Goal: Information Seeking & Learning: Learn about a topic

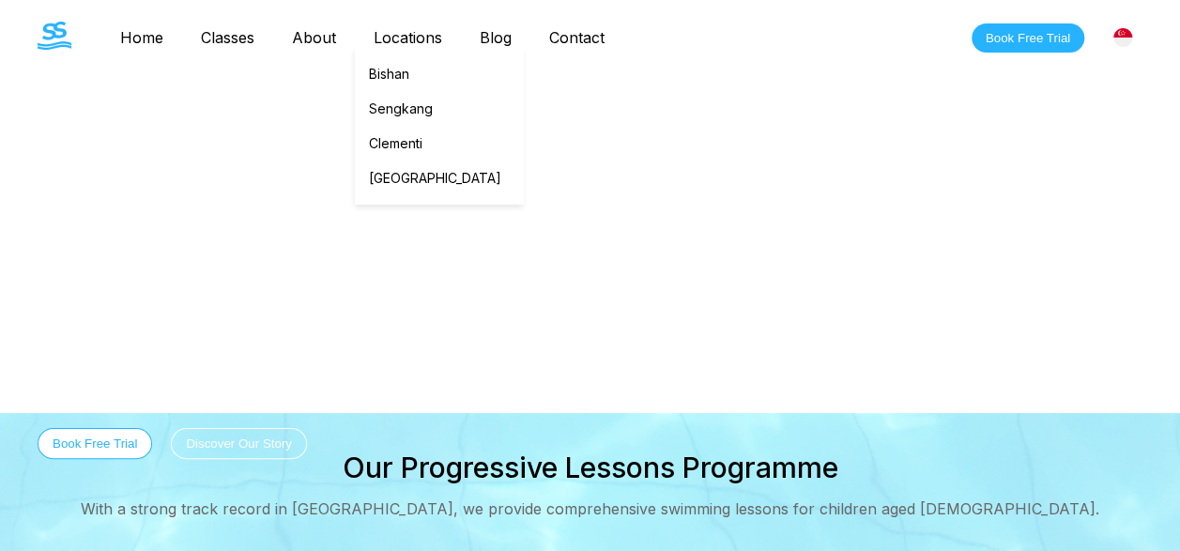
click at [419, 38] on link "Locations" at bounding box center [408, 37] width 106 height 19
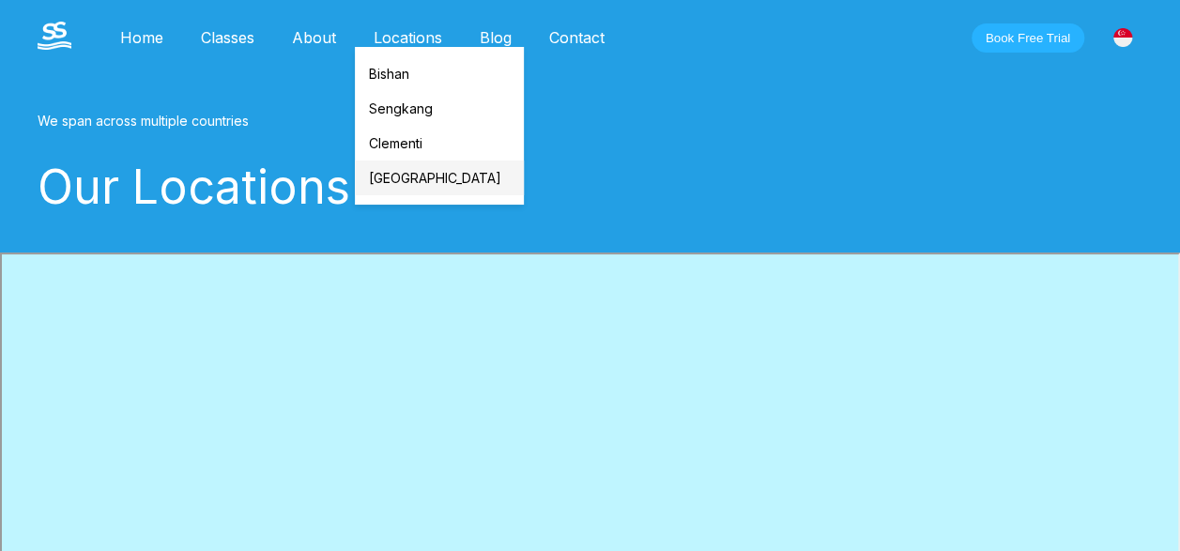
click at [396, 169] on link "[GEOGRAPHIC_DATA]" at bounding box center [439, 177] width 169 height 35
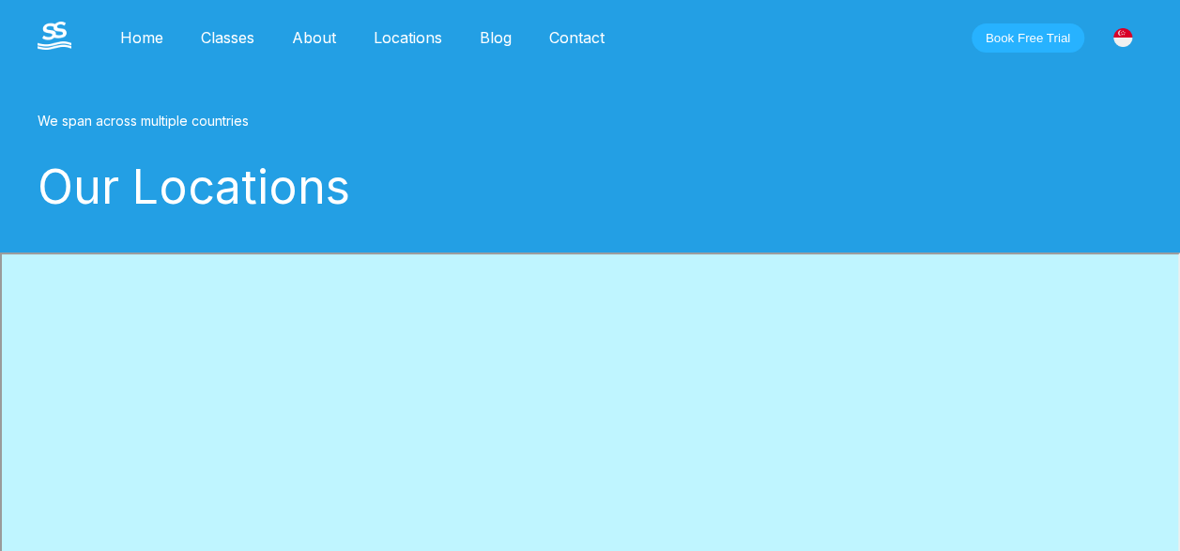
click at [233, 40] on link "Classes" at bounding box center [227, 37] width 91 height 19
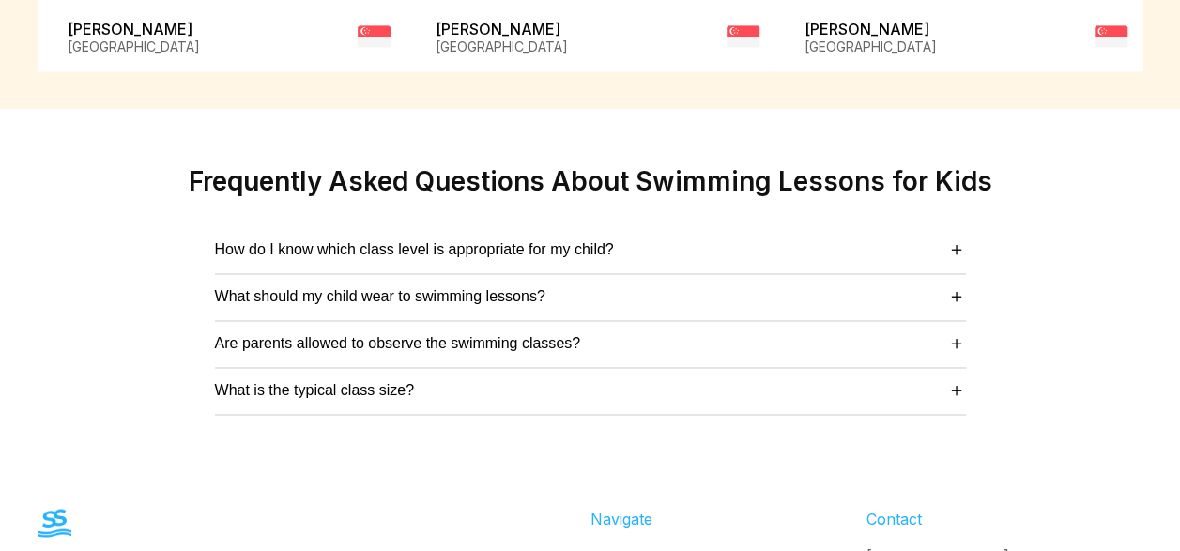
scroll to position [4974, 0]
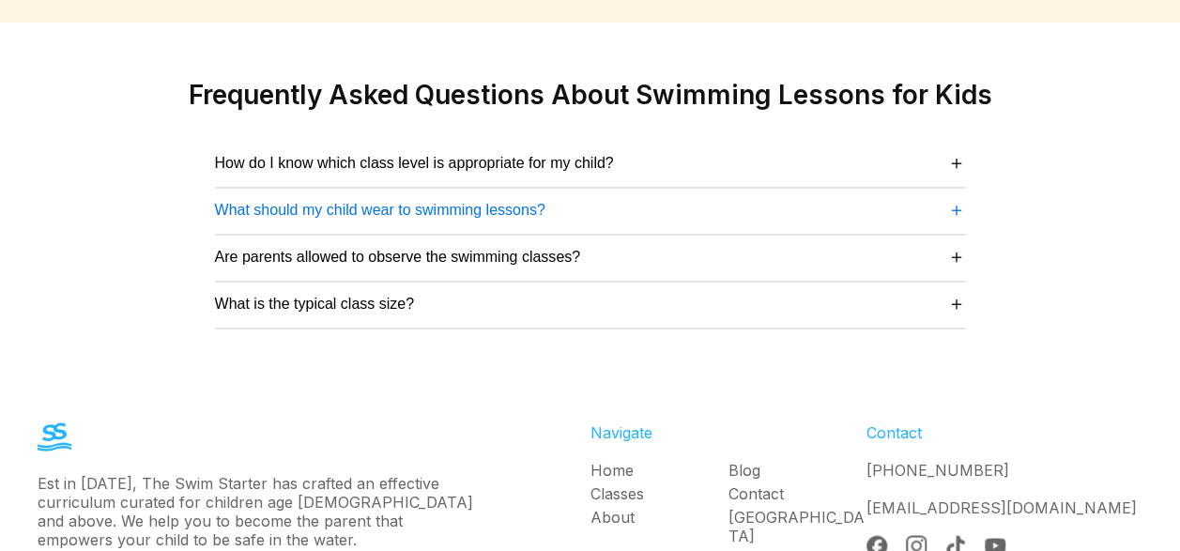
click at [546, 197] on button "What should my child wear to swimming lessons? ＋" at bounding box center [590, 209] width 751 height 25
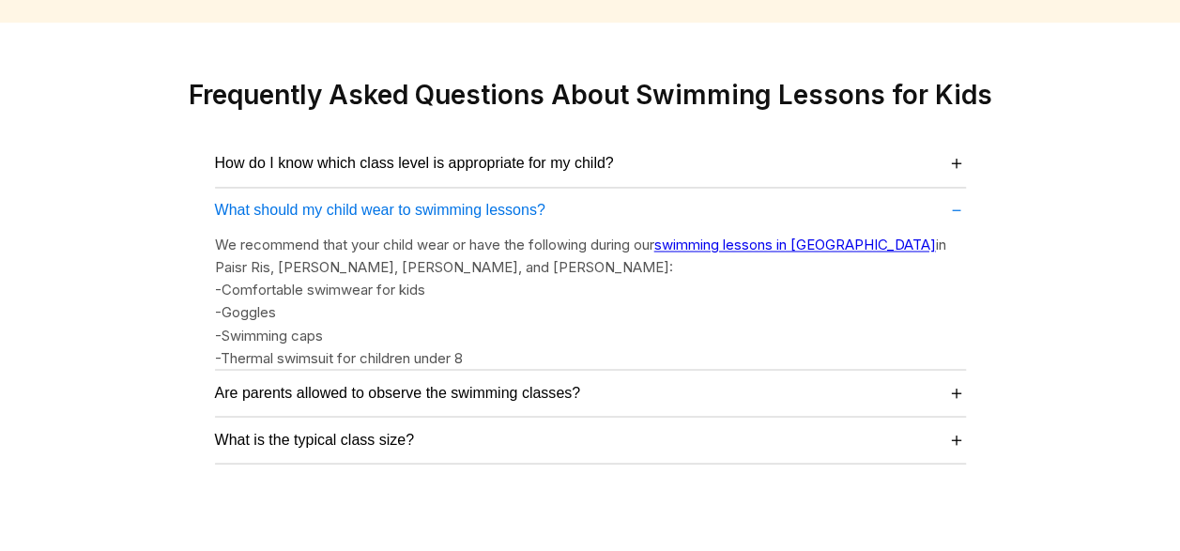
click at [546, 197] on button "What should my child wear to swimming lessons? －" at bounding box center [590, 209] width 751 height 25
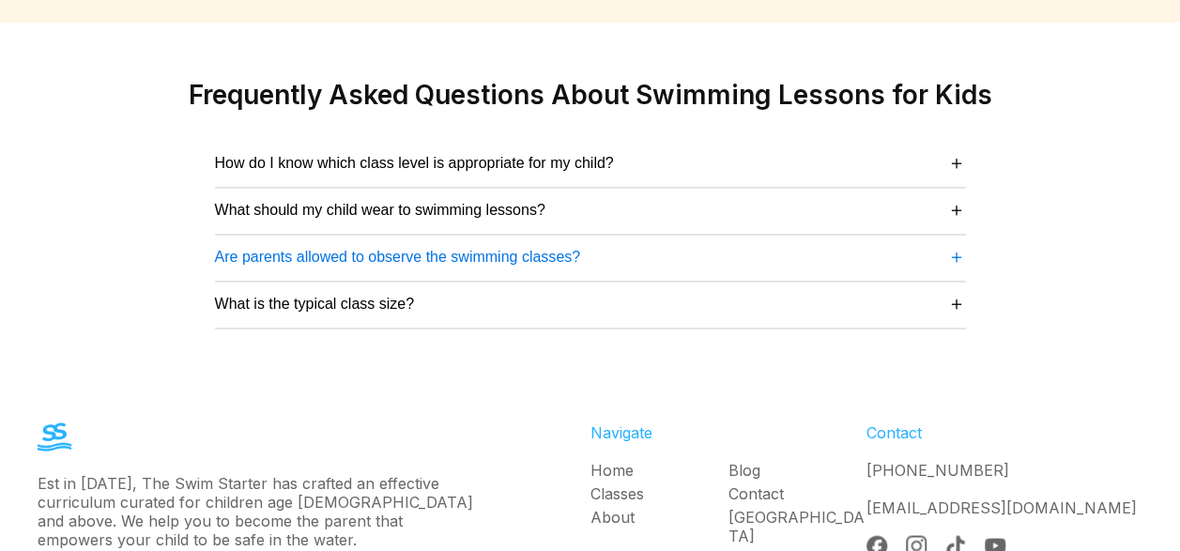
click at [503, 249] on span "Are parents allowed to observe the swimming classes?" at bounding box center [398, 257] width 366 height 17
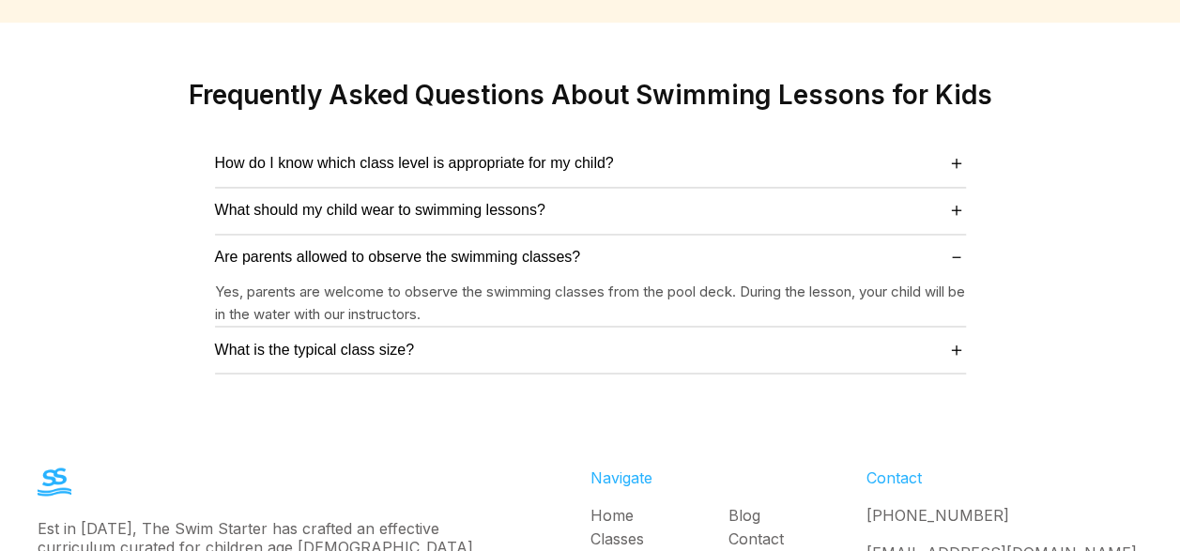
click at [502, 188] on div "What should my child wear to swimming lessons? ＋ We recommend that your child w…" at bounding box center [590, 211] width 751 height 47
click at [464, 202] on span "What should my child wear to swimming lessons?" at bounding box center [380, 210] width 330 height 17
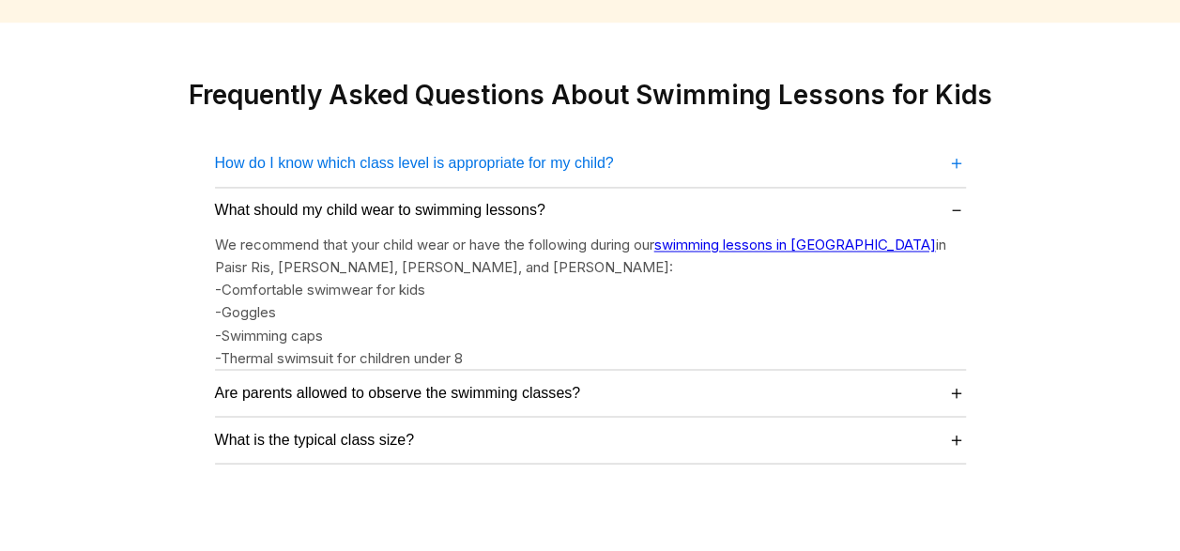
click at [471, 155] on span "How do I know which class level is appropriate for my child?" at bounding box center [414, 163] width 399 height 17
